Goal: Check status: Verify the current state of an ongoing process or item

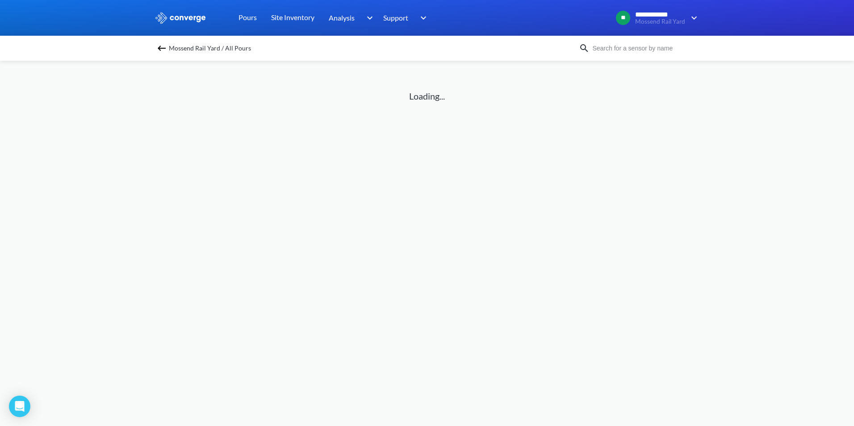
click at [201, 48] on span "Mossend Rail Yard / All Pours" at bounding box center [210, 48] width 82 height 13
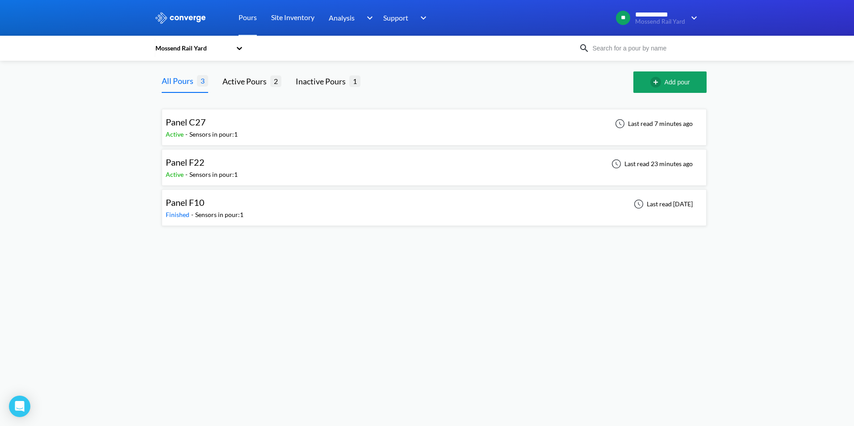
click at [218, 163] on div "Panel F22" at bounding box center [202, 162] width 72 height 14
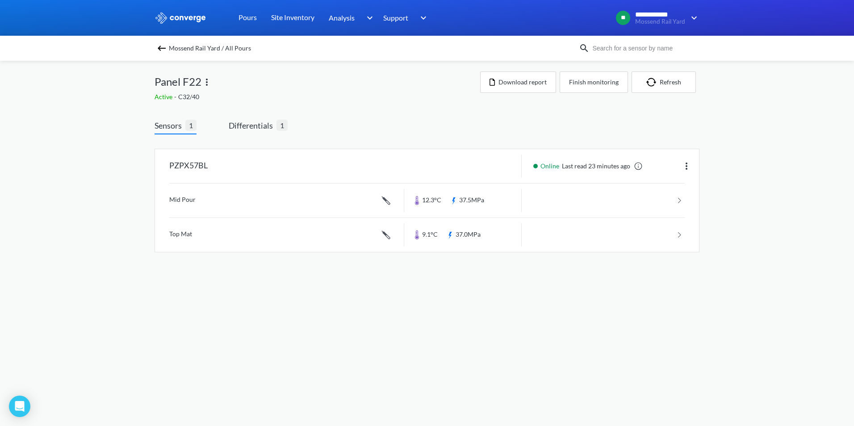
click at [185, 56] on div "Mossend Rail Yard / All Pours" at bounding box center [427, 48] width 854 height 25
click at [190, 48] on span "Mossend Rail Yard / All Pours" at bounding box center [210, 48] width 82 height 13
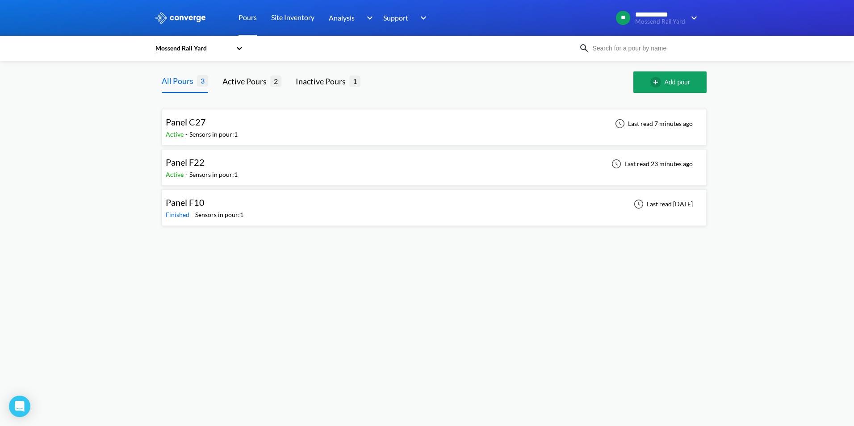
click at [204, 164] on span "Panel F22" at bounding box center [185, 162] width 39 height 11
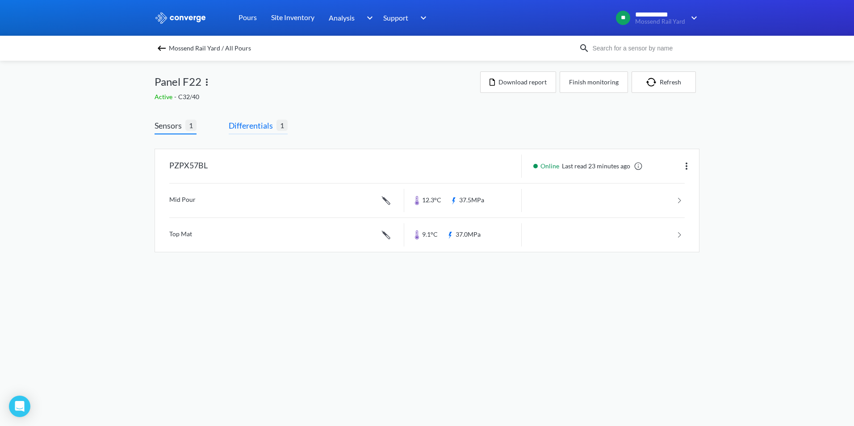
click at [247, 126] on span "Differentials" at bounding box center [253, 125] width 48 height 13
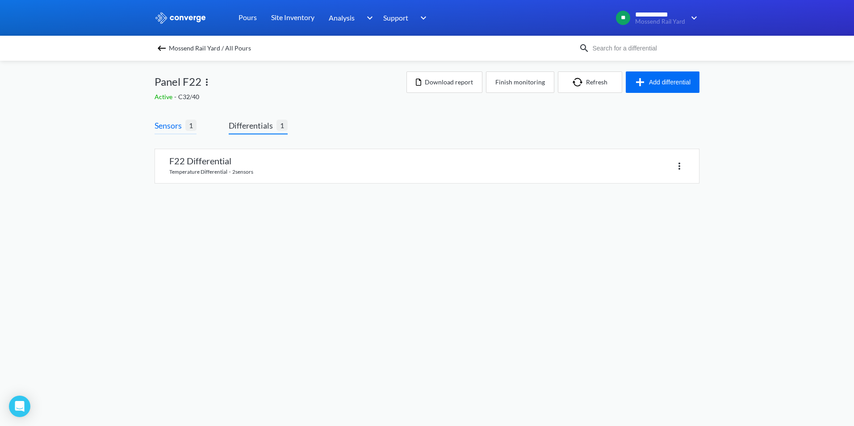
click at [172, 127] on span "Sensors" at bounding box center [170, 125] width 31 height 13
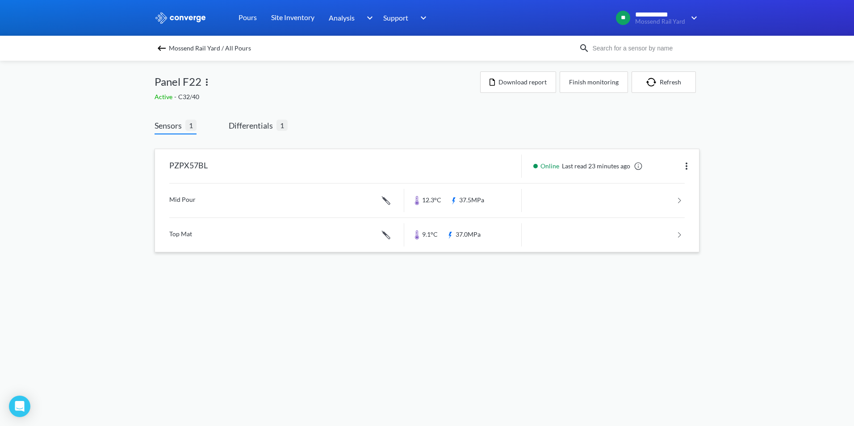
click at [193, 197] on link at bounding box center [426, 201] width 515 height 34
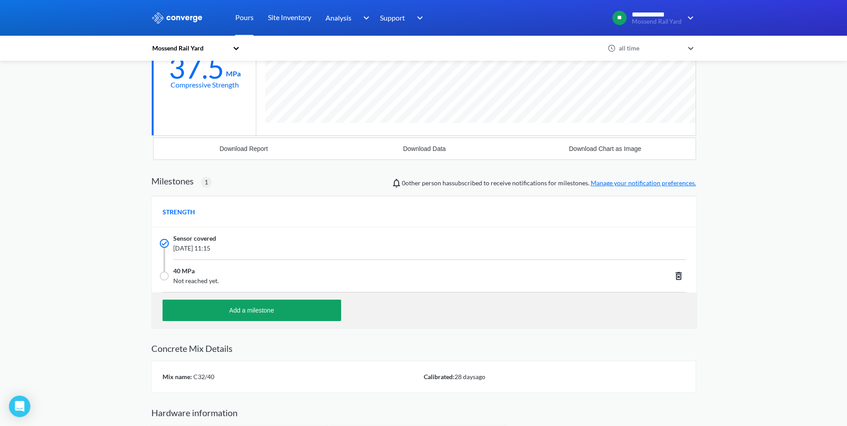
scroll to position [92, 0]
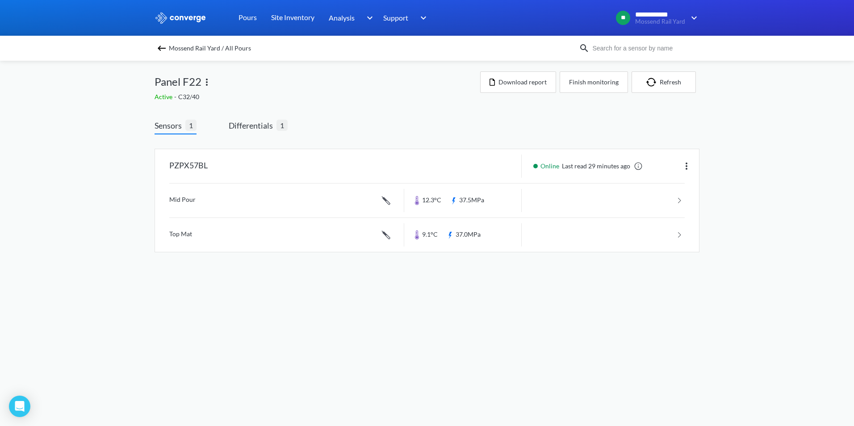
click at [161, 43] on img at bounding box center [161, 48] width 11 height 11
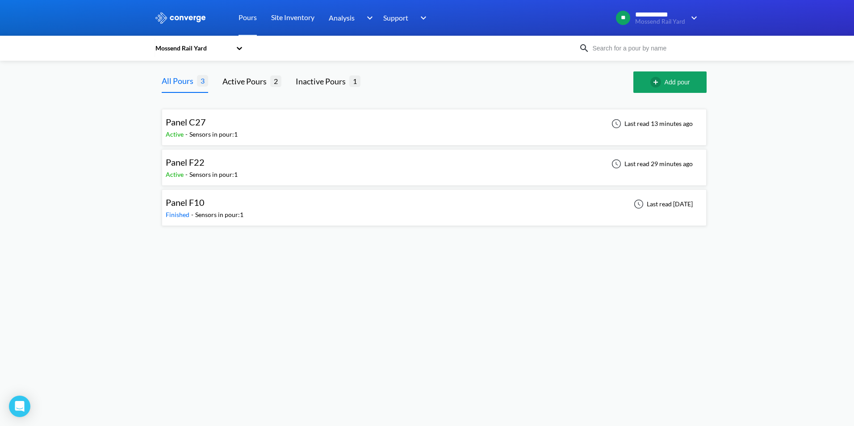
click at [256, 123] on div "Panel C27 Active - Sensors in pour: 1 Last read 13 minutes ago" at bounding box center [434, 127] width 537 height 29
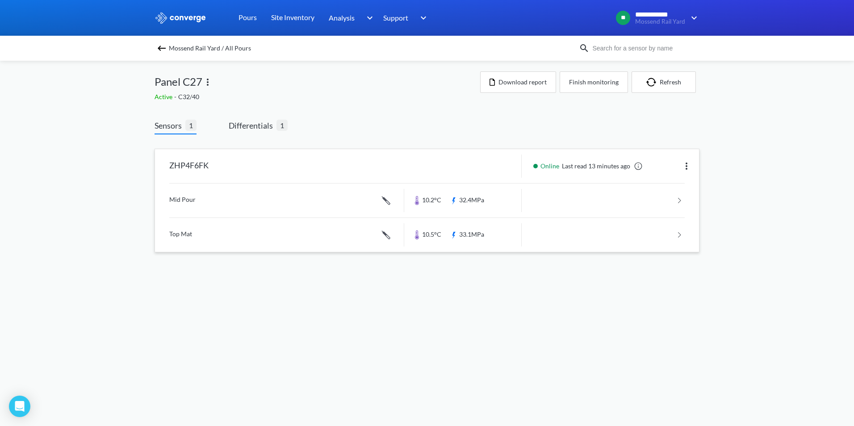
click at [274, 195] on link at bounding box center [426, 201] width 515 height 34
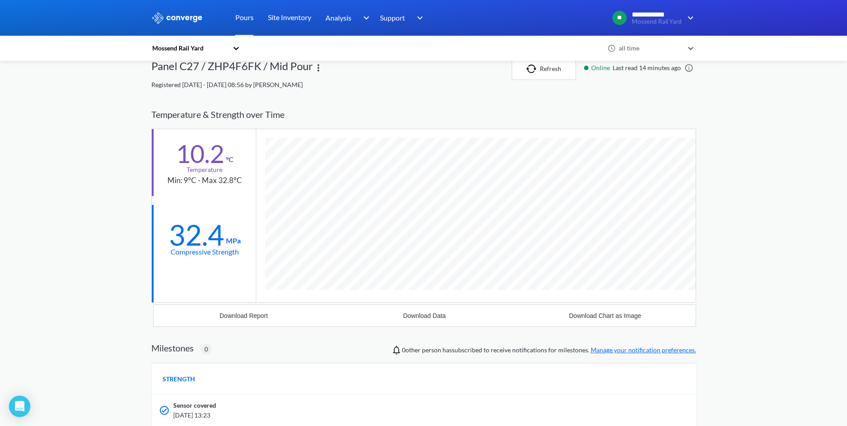
scroll to position [538, 545]
